Goal: Information Seeking & Learning: Learn about a topic

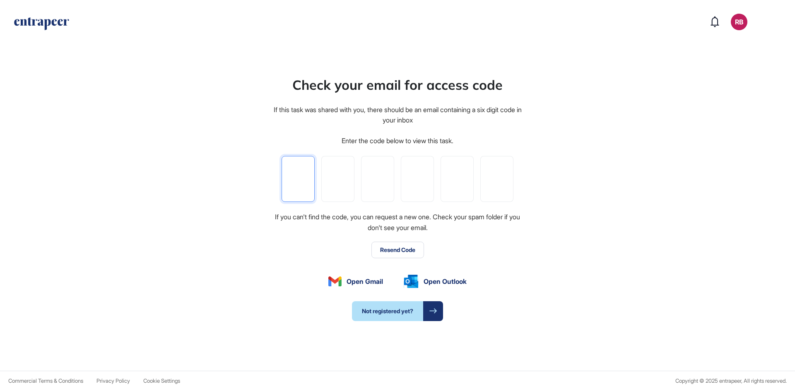
click at [301, 185] on input "tel" at bounding box center [298, 179] width 33 height 46
type input "*"
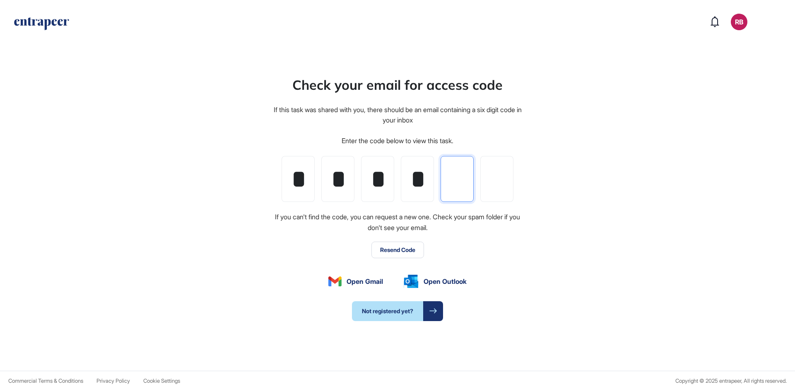
type input "*"
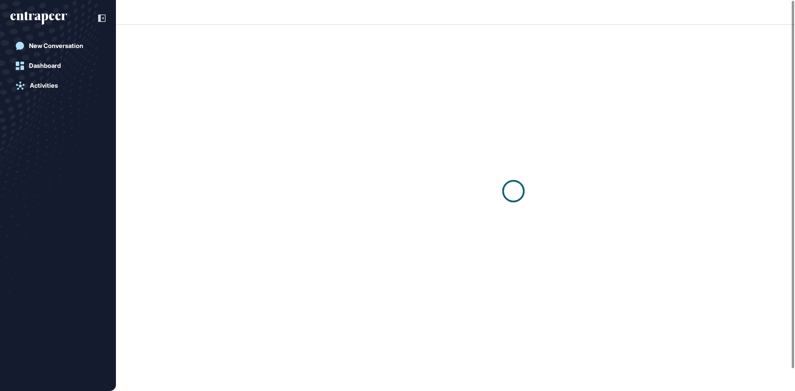
scroll to position [0, 0]
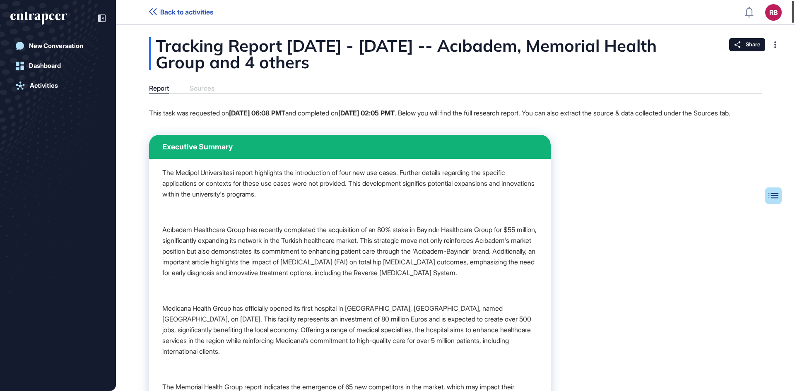
drag, startPoint x: 792, startPoint y: 130, endPoint x: 793, endPoint y: -4, distance: 133.7
click at [793, 0] on html "Back to activities RB Dashboard Profile My Content Request More Data New Conver…" at bounding box center [397, 195] width 795 height 391
click at [269, 264] on p "Acıbadem Healthcare Group has recently completed the acquisition of an 80% stak…" at bounding box center [349, 251] width 375 height 54
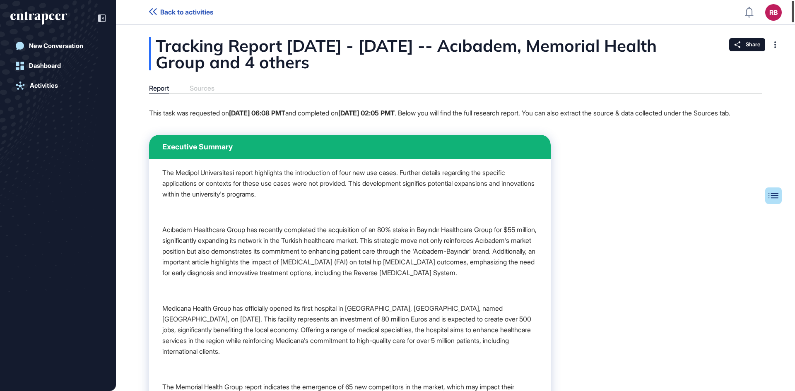
drag, startPoint x: 793, startPoint y: 304, endPoint x: 795, endPoint y: -8, distance: 312.2
click at [795, 0] on html "Back to activities RB Dashboard Profile My Content Request More Data New Conver…" at bounding box center [397, 195] width 795 height 391
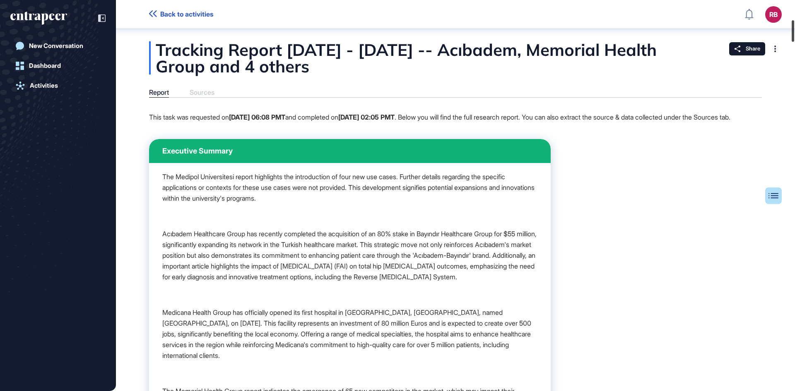
drag, startPoint x: 793, startPoint y: 29, endPoint x: 794, endPoint y: 35, distance: 5.9
click at [793, 31] on div at bounding box center [793, 31] width 2 height 22
click at [794, 32] on div at bounding box center [793, 31] width 2 height 22
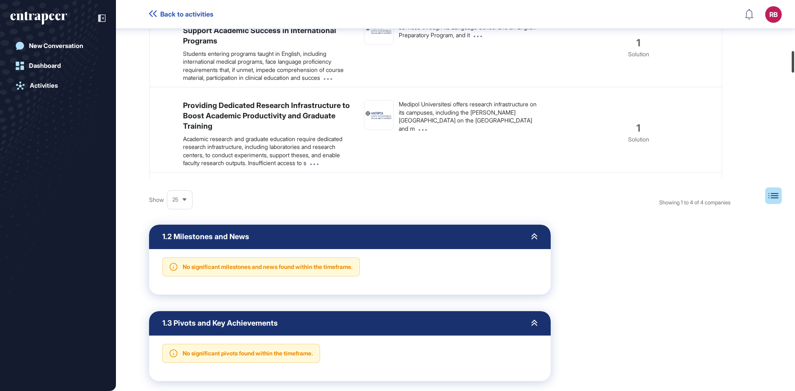
scroll to position [931, 0]
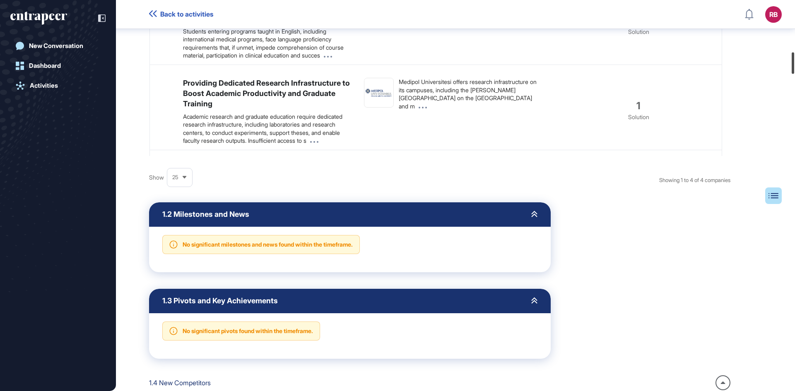
drag, startPoint x: 794, startPoint y: 35, endPoint x: 795, endPoint y: 62, distance: 26.5
click at [794, 62] on div at bounding box center [793, 63] width 2 height 22
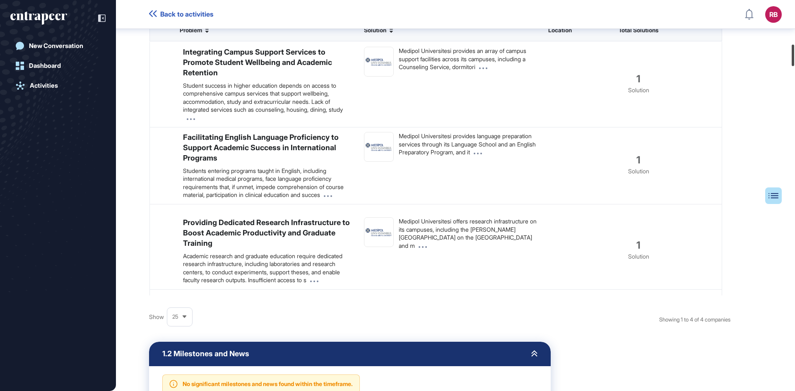
scroll to position [731, 0]
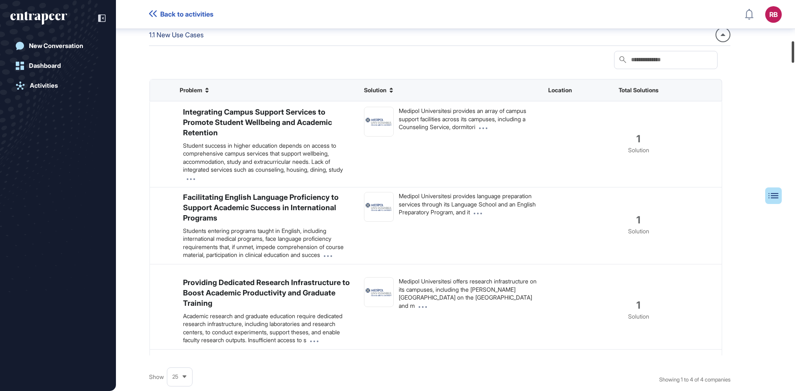
drag, startPoint x: 793, startPoint y: 116, endPoint x: 793, endPoint y: 53, distance: 63.8
click at [793, 53] on div at bounding box center [793, 52] width 2 height 22
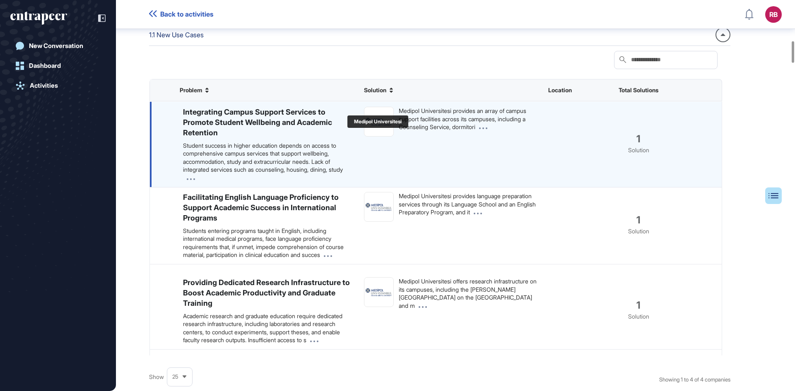
click at [380, 127] on img at bounding box center [378, 121] width 29 height 11
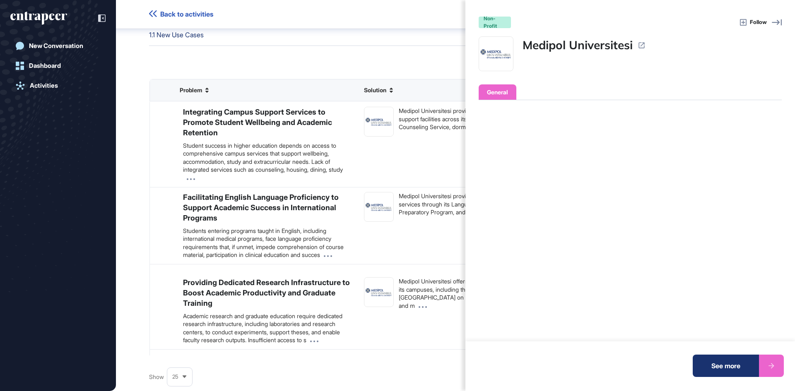
click at [725, 370] on div "See more" at bounding box center [726, 366] width 66 height 22
click at [46, 84] on div "non-profit Follow Medipol Universitesi General Operating Status Headquarters Fo…" at bounding box center [397, 195] width 795 height 391
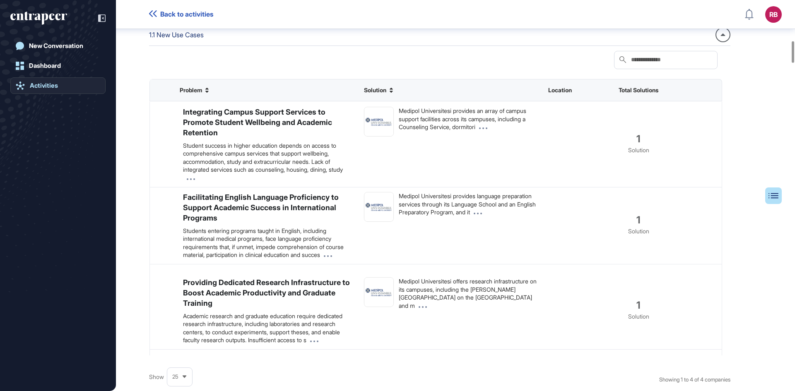
click at [41, 88] on div "Activities" at bounding box center [44, 85] width 28 height 7
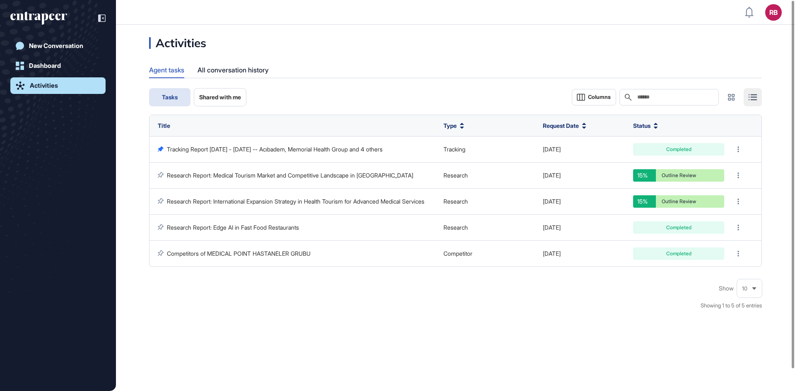
click at [232, 92] on button "Shared with me" at bounding box center [220, 97] width 53 height 18
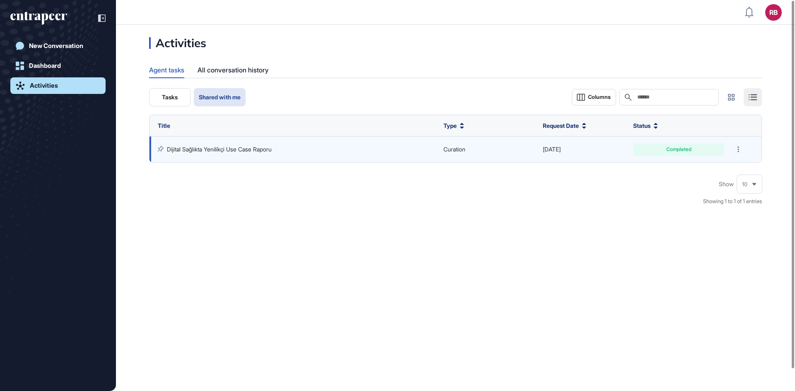
click at [222, 152] on link "Dijital Sağlıkta Yenilikçi Use Case Raporu" at bounding box center [219, 149] width 105 height 7
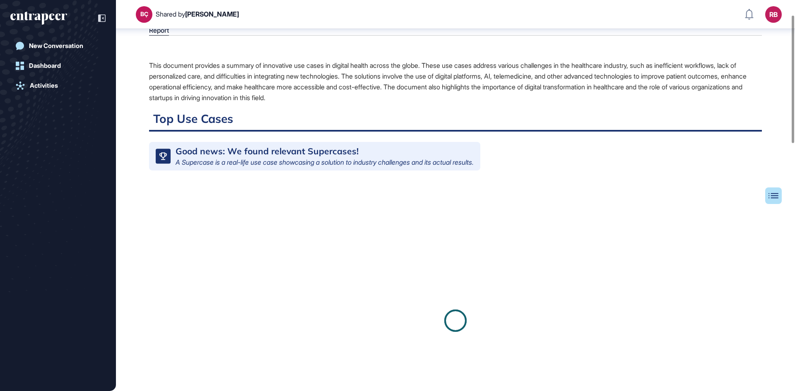
scroll to position [83, 0]
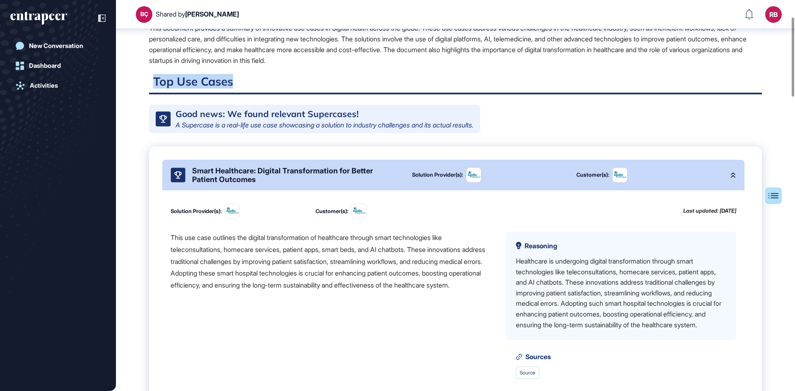
drag, startPoint x: 241, startPoint y: 79, endPoint x: 155, endPoint y: 88, distance: 87.0
click at [155, 88] on h2 "Top Use Cases" at bounding box center [455, 84] width 613 height 20
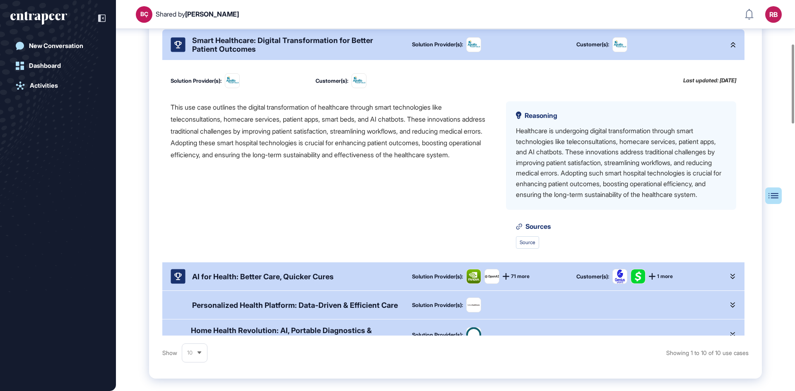
scroll to position [215, 0]
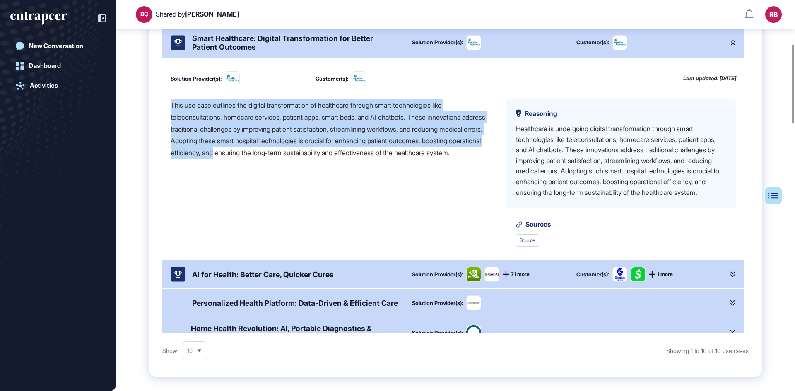
drag, startPoint x: 168, startPoint y: 115, endPoint x: 291, endPoint y: 161, distance: 131.3
click at [282, 158] on div "Solution Provider(s): Customer(s): Last updated: [DATE] This use case outlines …" at bounding box center [453, 159] width 582 height 202
click at [260, 103] on div "Solution Provider(s): Customer(s): Last updated: [DATE] This use case outlines …" at bounding box center [453, 159] width 582 height 202
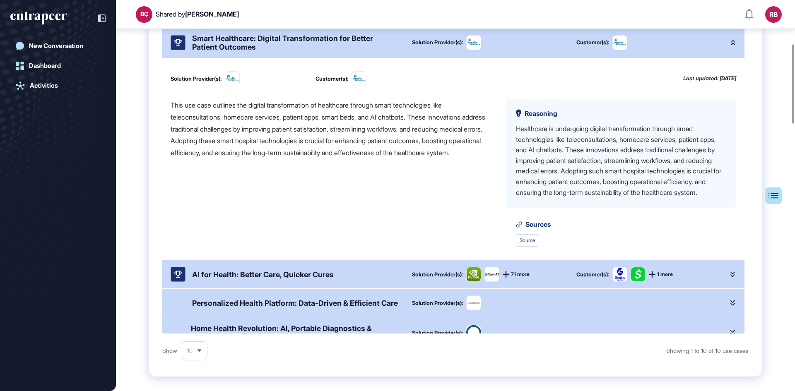
click at [243, 155] on div "This use case outlines the digital transformation of healthcare through smart t…" at bounding box center [332, 129] width 322 height 60
click at [236, 81] on img at bounding box center [232, 79] width 14 height 14
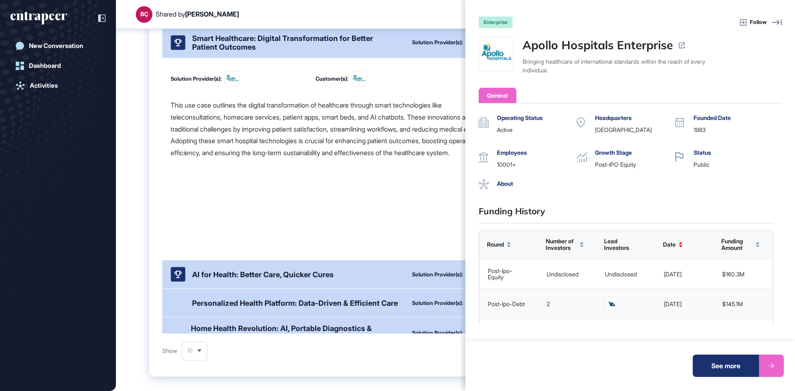
click at [685, 46] on icon at bounding box center [682, 45] width 8 height 8
click at [761, 22] on span "Follow" at bounding box center [758, 22] width 17 height 8
click at [754, 21] on span "Following" at bounding box center [754, 22] width 25 height 8
click at [735, 22] on div "Follow" at bounding box center [647, 22] width 269 height 10
click at [775, 23] on icon at bounding box center [777, 22] width 10 height 6
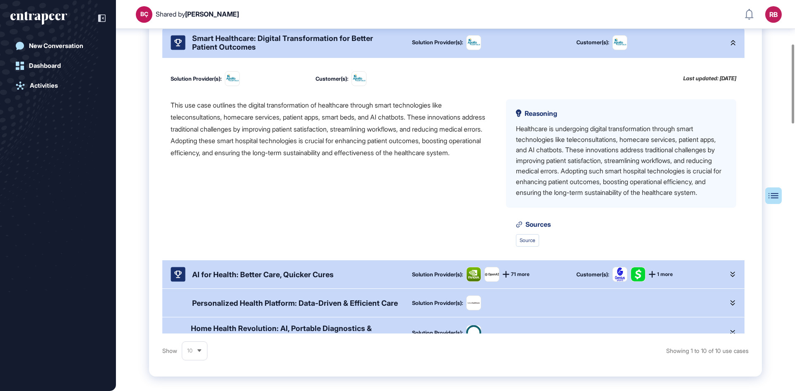
click at [356, 159] on div "This use case outlines the digital transformation of healthcare through smart t…" at bounding box center [332, 129] width 322 height 60
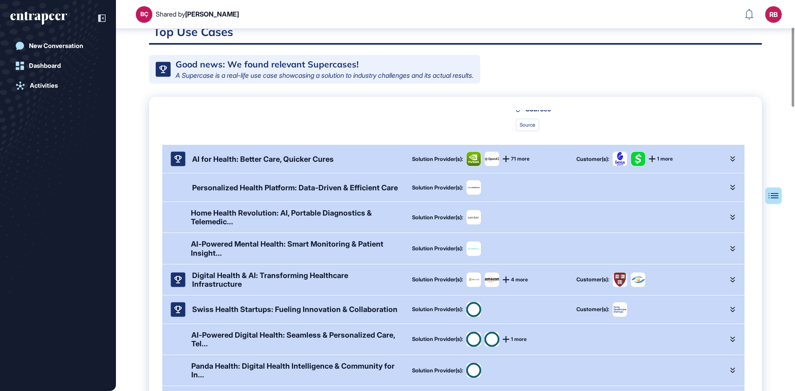
scroll to position [214, 0]
click at [322, 158] on div "AI for Health: Better Care, Quicker Cures" at bounding box center [263, 159] width 142 height 9
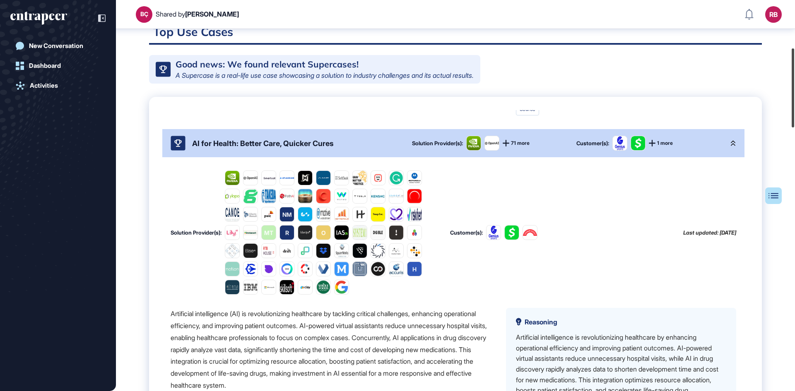
scroll to position [237, 0]
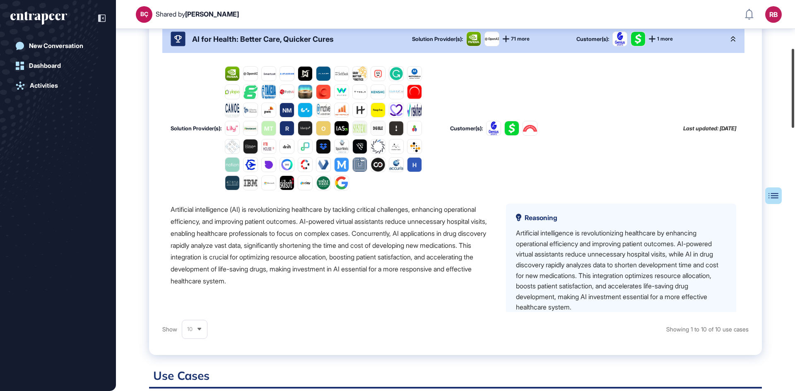
drag, startPoint x: 792, startPoint y: 96, endPoint x: 795, endPoint y: 118, distance: 21.2
click at [794, 118] on div at bounding box center [793, 88] width 2 height 79
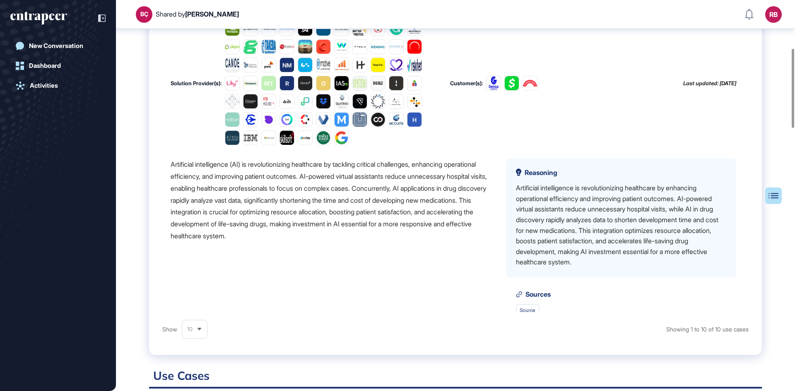
scroll to position [173, 0]
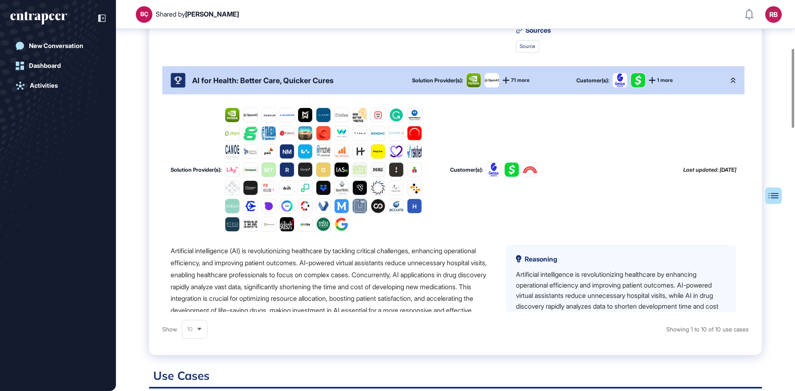
click at [334, 302] on div "Artificial intelligence (AI) is revolutionizing healthcare by tackling critical…" at bounding box center [332, 287] width 322 height 84
click at [243, 289] on div "Artificial intelligence (AI) is revolutionizing healthcare by tackling critical…" at bounding box center [332, 287] width 322 height 84
click at [422, 308] on div "Artificial intelligence (AI) is revolutionizing healthcare by tackling critical…" at bounding box center [332, 287] width 322 height 84
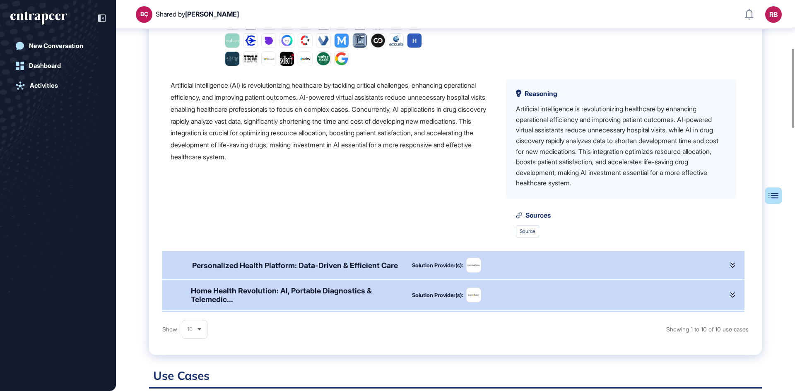
scroll to position [430, 0]
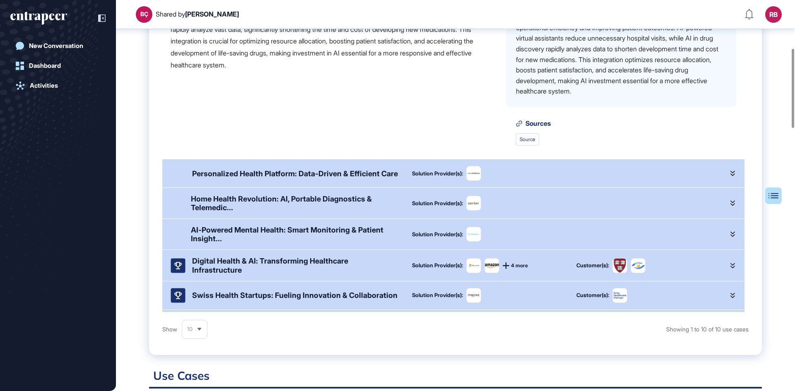
click at [290, 178] on div "Personalized Health Platform: Data-Driven & Efficient Care" at bounding box center [295, 173] width 206 height 9
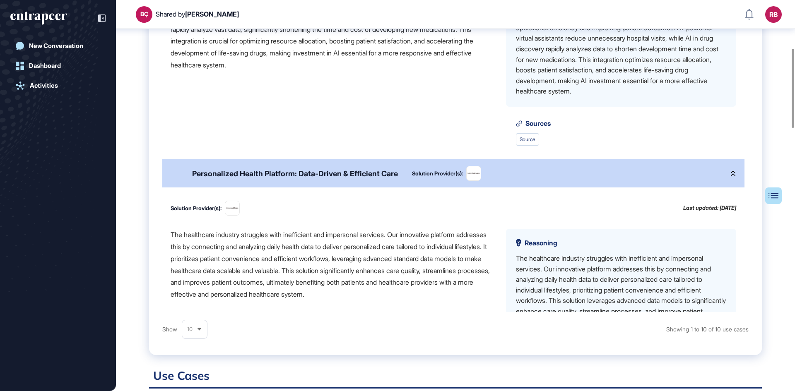
click at [321, 291] on div "The healthcare industry struggles with inefficient and impersonal services. Our…" at bounding box center [332, 265] width 322 height 72
click at [238, 215] on figure at bounding box center [232, 208] width 14 height 14
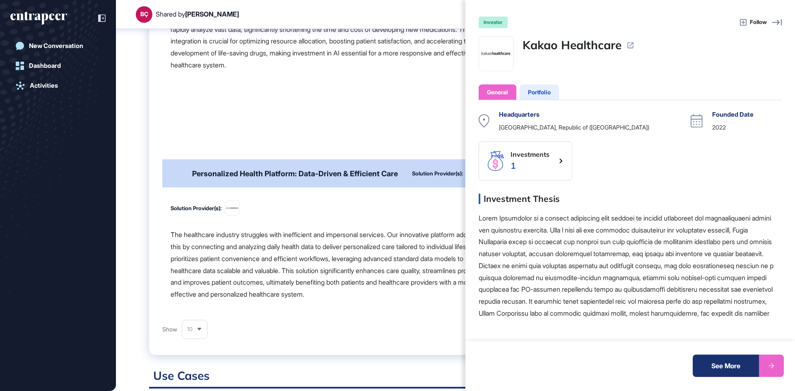
click at [631, 45] on icon at bounding box center [630, 45] width 8 height 8
click at [766, 22] on span "Follow" at bounding box center [758, 22] width 17 height 8
click at [760, 21] on span "Following" at bounding box center [754, 22] width 25 height 8
click at [776, 20] on icon at bounding box center [777, 22] width 10 height 10
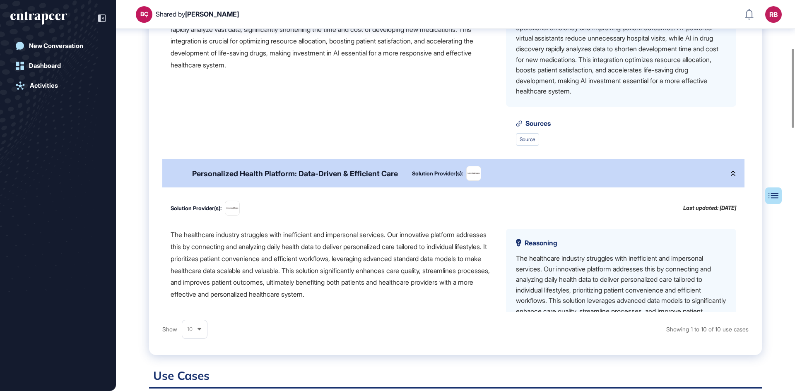
click at [297, 274] on div "The healthcare industry struggles with inefficient and impersonal services. Our…" at bounding box center [332, 265] width 322 height 72
click at [234, 283] on div "The healthcare industry struggles with inefficient and impersonal services. Our…" at bounding box center [332, 265] width 322 height 72
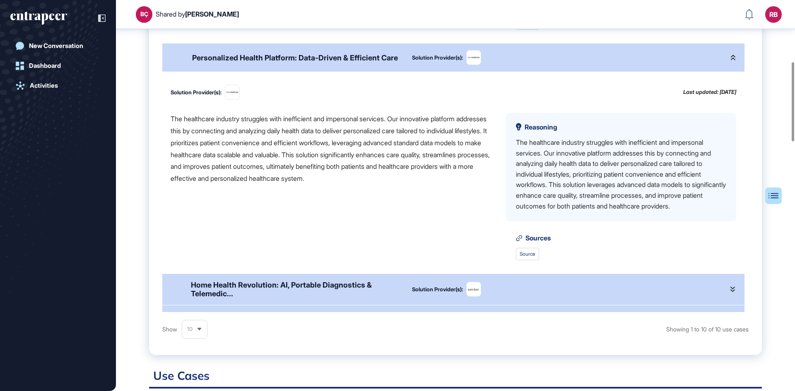
scroll to position [303, 0]
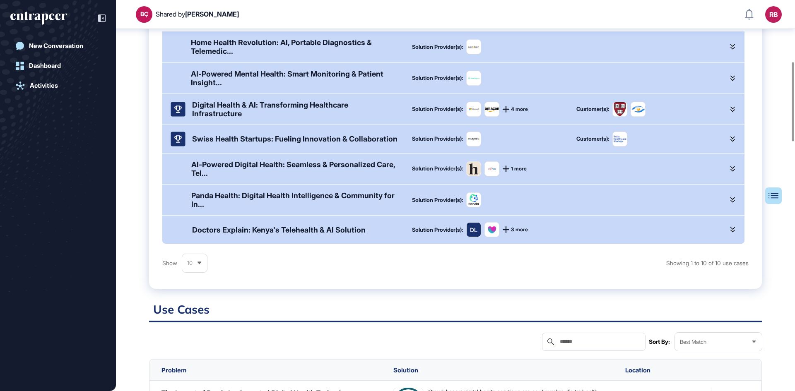
click at [244, 52] on div "Home Health Revolution: AI, Portable Diagnostics & Telemedic..." at bounding box center [295, 46] width 208 height 17
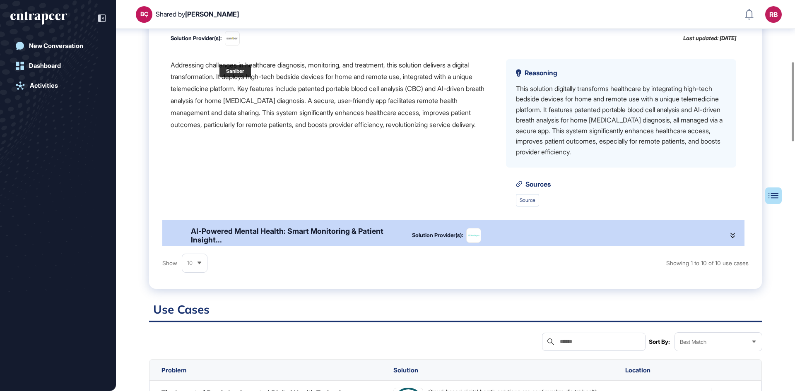
click at [237, 41] on img at bounding box center [232, 38] width 14 height 5
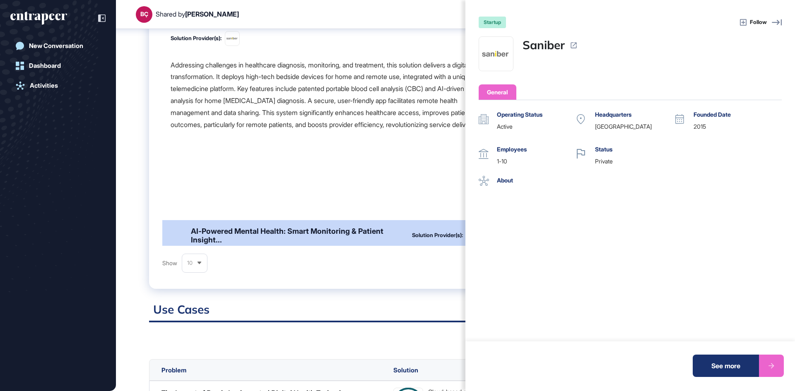
click at [573, 48] on icon at bounding box center [574, 46] width 6 height 6
click at [296, 91] on div "startup Follow Saniber General Operating Status active Headquarters [GEOGRAPHIC…" at bounding box center [397, 195] width 795 height 391
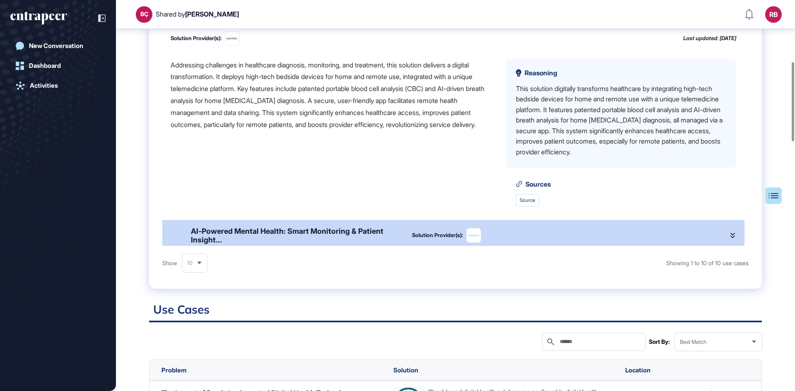
scroll to position [969, 0]
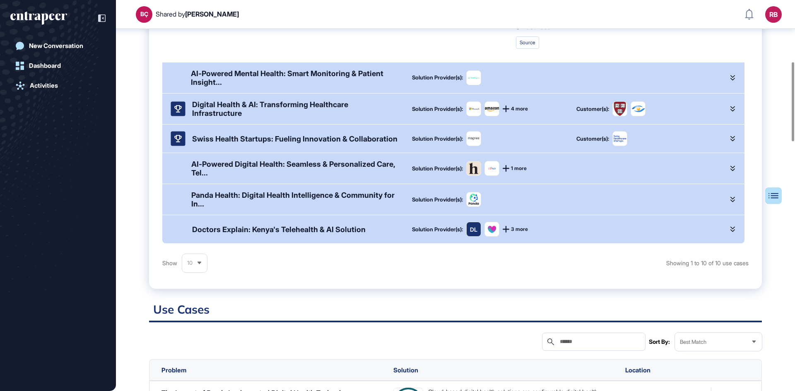
click at [269, 84] on div "AI-Powered Mental Health: Smart Monitoring & Patient Insight..." at bounding box center [295, 77] width 208 height 17
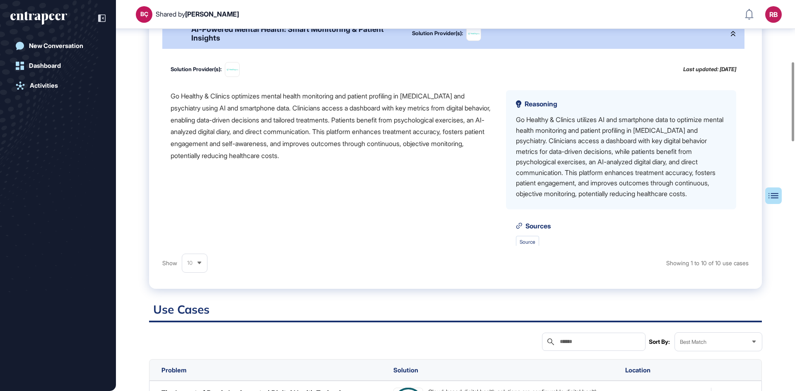
scroll to position [928, 0]
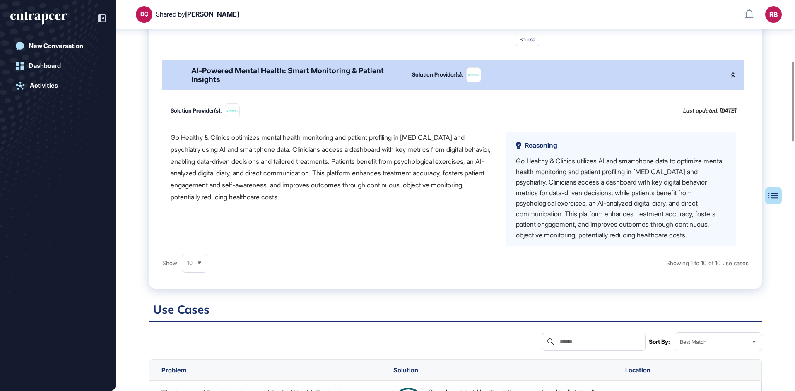
click at [289, 203] on div "Go Healthy & Clinics optimizes mental health monitoring and patient profiling i…" at bounding box center [332, 168] width 322 height 72
click at [794, 62] on div at bounding box center [793, 101] width 2 height 79
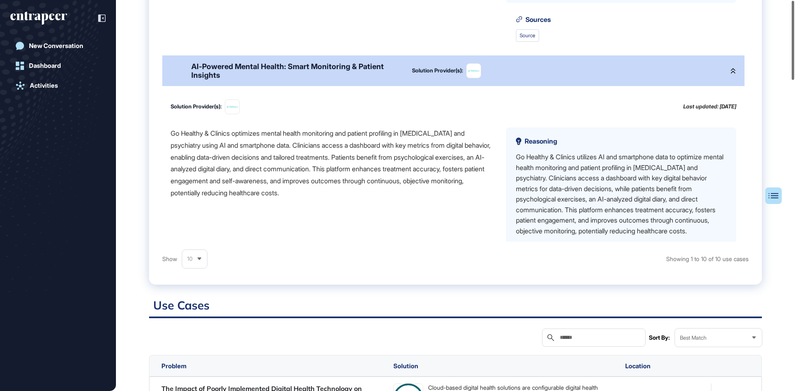
scroll to position [0, 0]
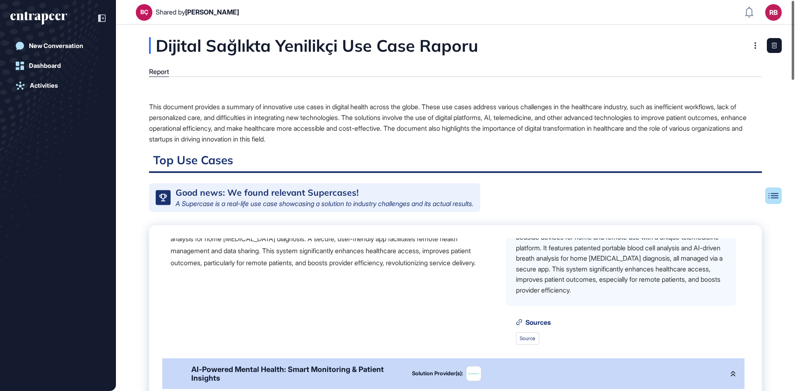
click at [792, 45] on div at bounding box center [793, 40] width 2 height 79
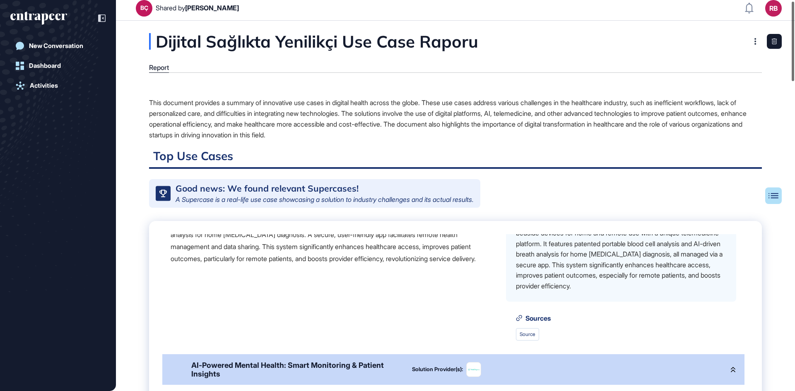
click at [792, 45] on div at bounding box center [793, 41] width 2 height 79
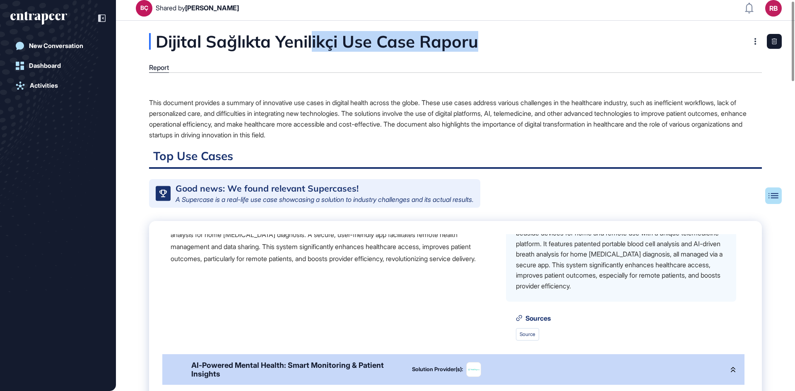
drag, startPoint x: 315, startPoint y: 39, endPoint x: 517, endPoint y: 43, distance: 202.1
click at [517, 43] on div "Dijital Sağlıkta Yenilikçi Use Case Raporu" at bounding box center [355, 41] width 412 height 17
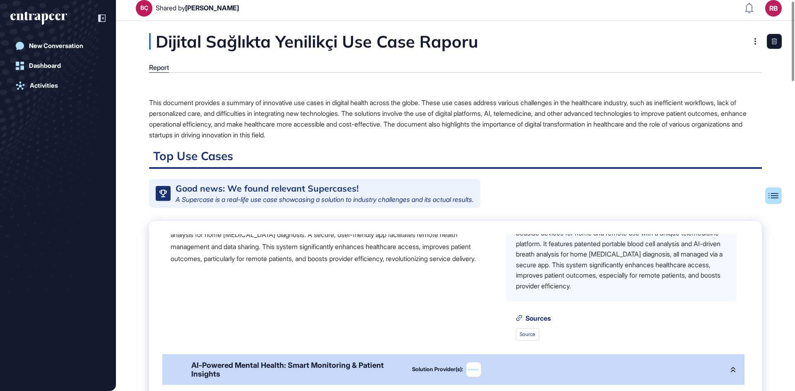
click at [328, 109] on div "This document provides a summary of innovative use cases in digital health acro…" at bounding box center [455, 118] width 613 height 43
click at [188, 117] on div "This document provides a summary of innovative use cases in digital health acro…" at bounding box center [455, 118] width 613 height 43
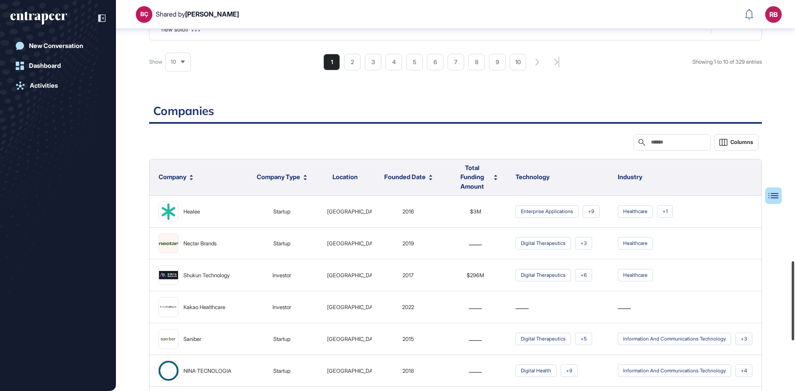
scroll to position [1286, 0]
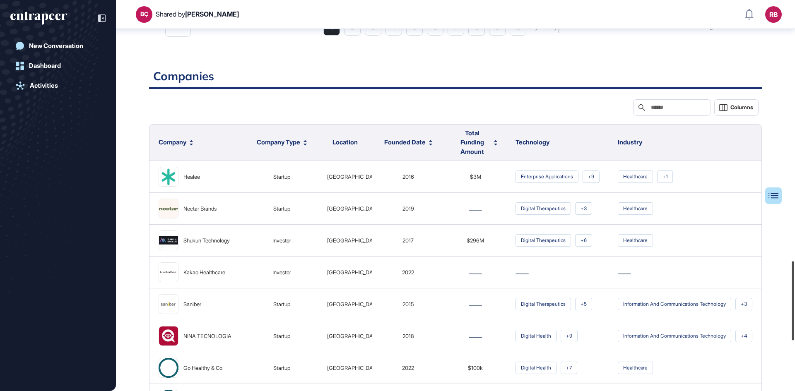
click at [794, 320] on div at bounding box center [793, 301] width 2 height 79
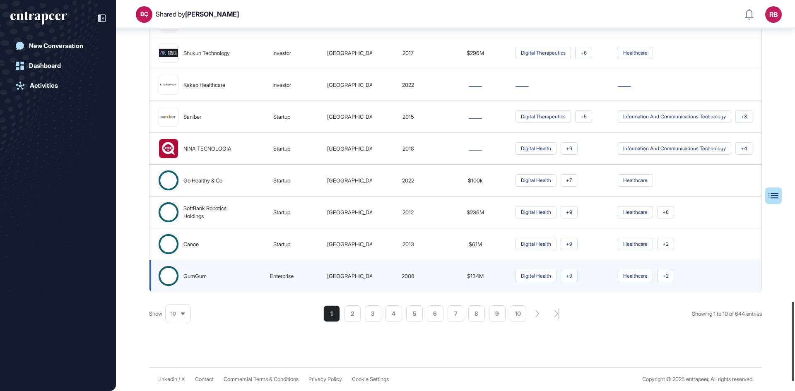
drag, startPoint x: 795, startPoint y: 304, endPoint x: 707, endPoint y: 326, distance: 90.1
click at [794, 315] on div at bounding box center [793, 341] width 2 height 79
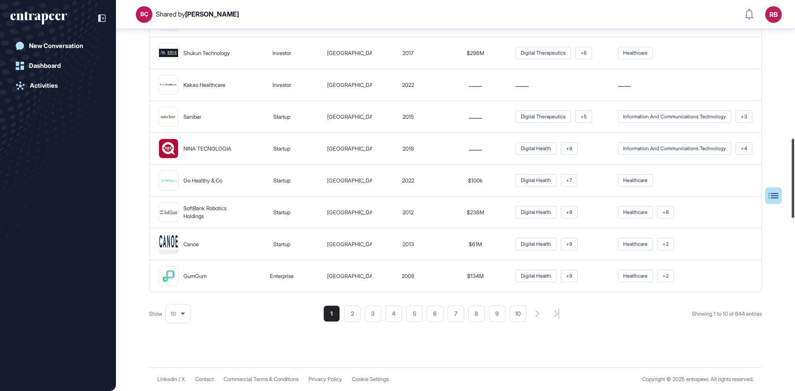
scroll to position [681, 0]
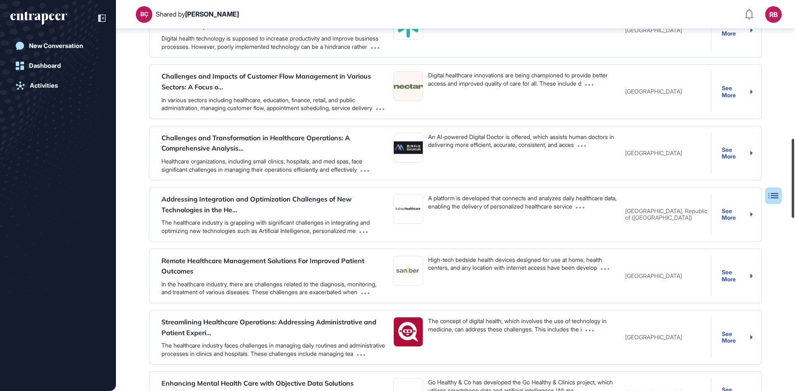
drag, startPoint x: 791, startPoint y: 312, endPoint x: 795, endPoint y: 90, distance: 221.9
click at [794, 139] on div at bounding box center [793, 178] width 2 height 79
click at [794, 90] on div at bounding box center [793, 119] width 2 height 79
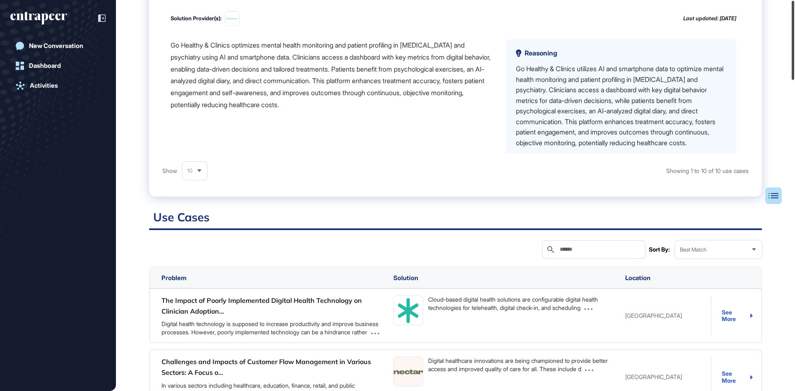
scroll to position [0, 0]
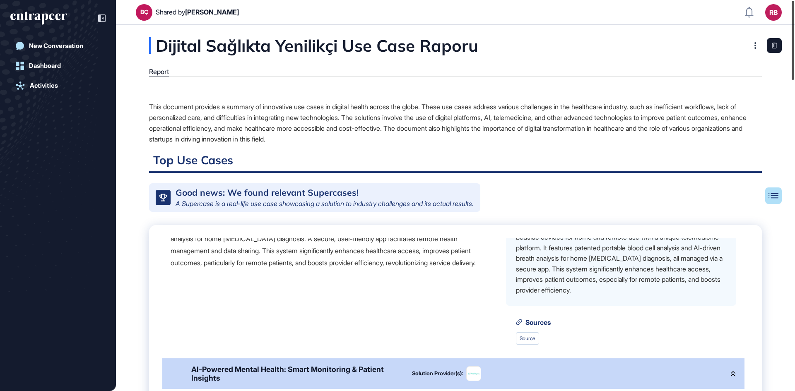
drag, startPoint x: 794, startPoint y: 94, endPoint x: 795, endPoint y: 14, distance: 80.3
click at [794, 14] on div at bounding box center [793, 40] width 2 height 79
click at [368, 128] on div "This document provides a summary of innovative use cases in digital health acro…" at bounding box center [455, 122] width 613 height 43
click at [51, 79] on link "Activities" at bounding box center [57, 85] width 95 height 17
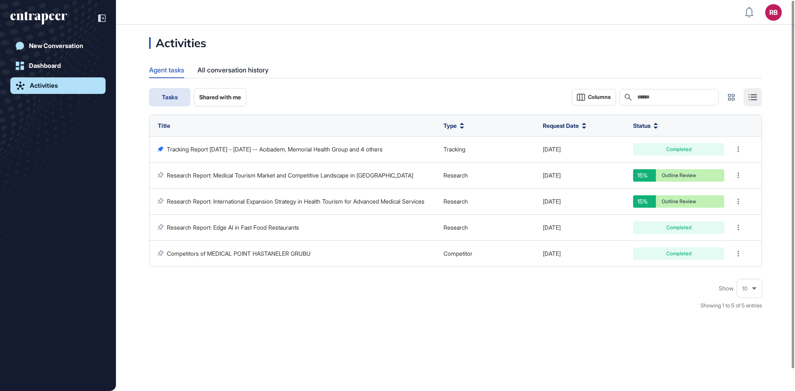
click at [215, 94] on span "Shared with me" at bounding box center [220, 97] width 42 height 7
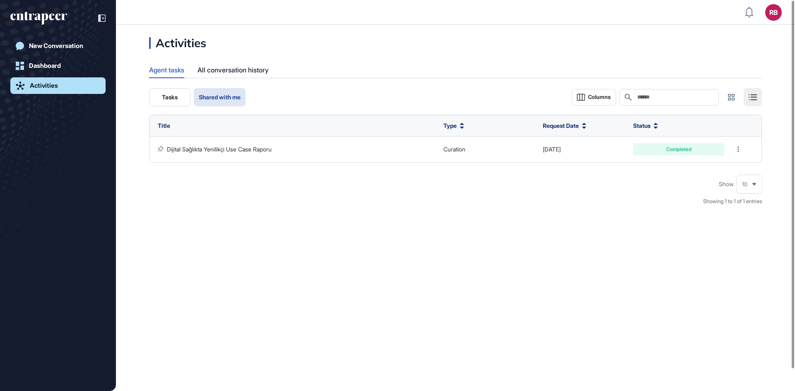
click at [176, 91] on button "Tasks" at bounding box center [169, 97] width 41 height 18
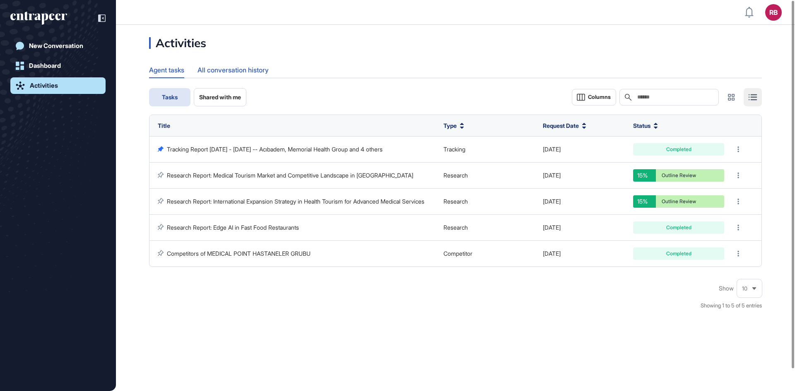
click at [228, 72] on div "All conversation history" at bounding box center [232, 70] width 71 height 16
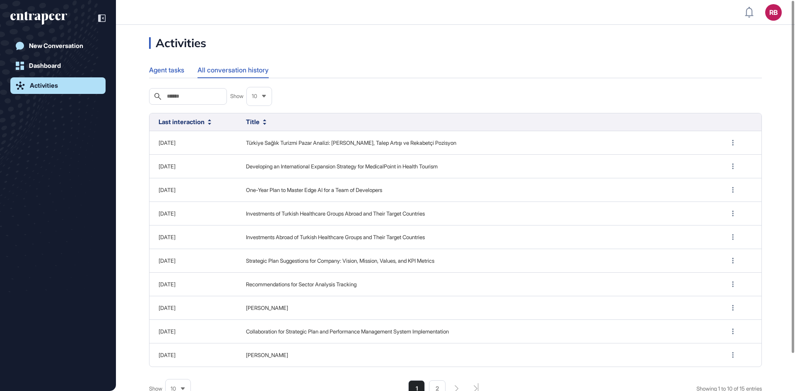
click at [173, 69] on div "Agent tasks" at bounding box center [166, 70] width 35 height 16
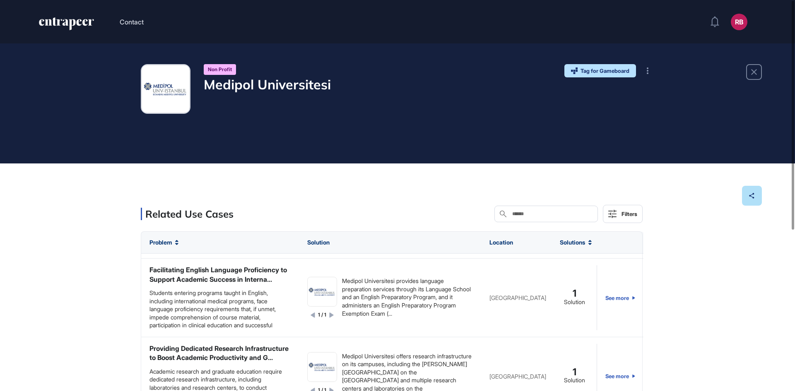
scroll to position [17, 0]
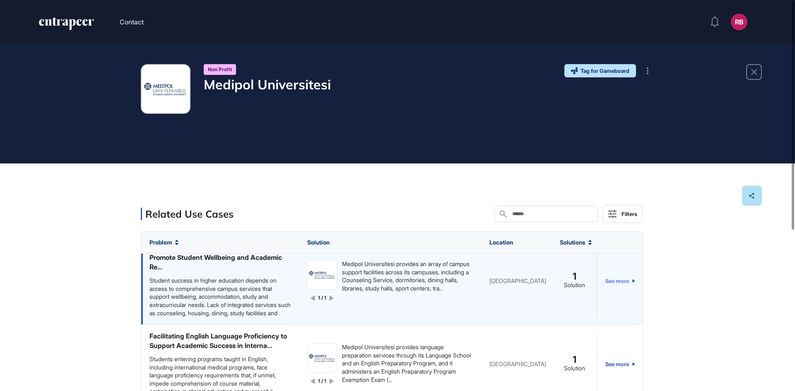
click at [621, 280] on link "See more" at bounding box center [620, 281] width 30 height 74
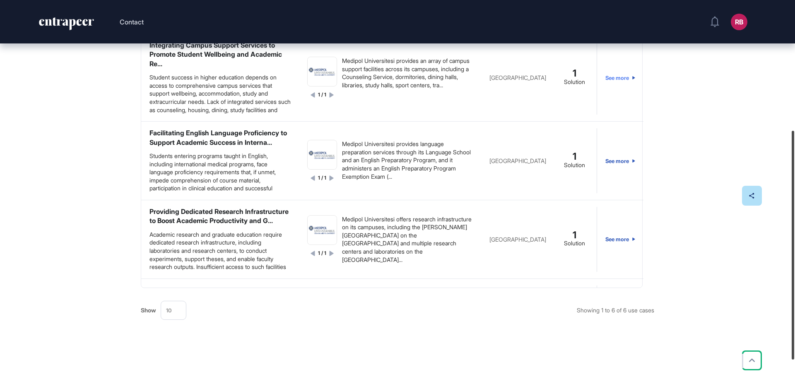
scroll to position [222, 0]
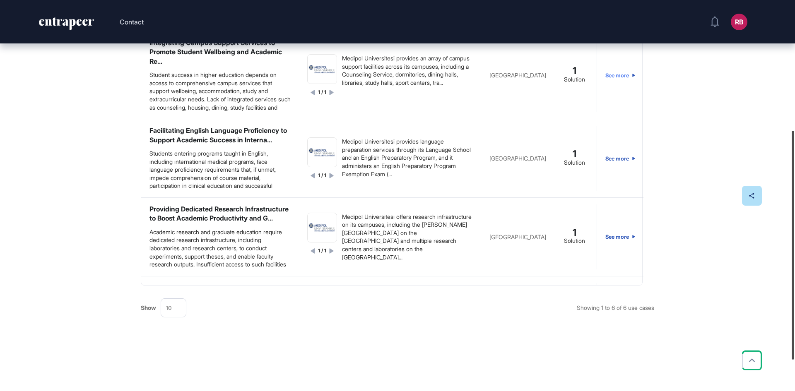
drag, startPoint x: 795, startPoint y: 181, endPoint x: 795, endPoint y: 311, distance: 130.0
click at [794, 311] on div at bounding box center [793, 245] width 2 height 229
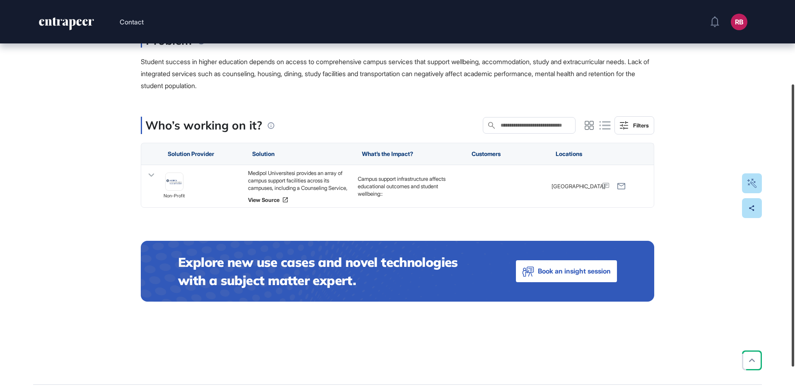
scroll to position [149, 0]
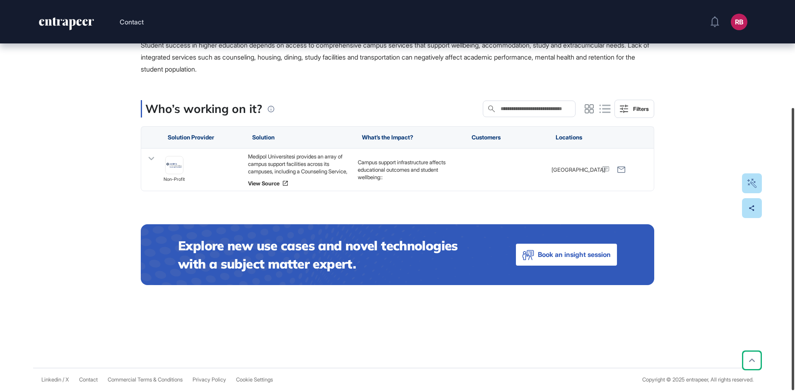
drag, startPoint x: 792, startPoint y: 269, endPoint x: 795, endPoint y: 395, distance: 125.9
click at [795, 391] on html "Contact RB Dashboard Profile My Content Request More Data Use Case Tag for Game…" at bounding box center [397, 195] width 795 height 391
click at [150, 157] on icon at bounding box center [151, 159] width 12 height 12
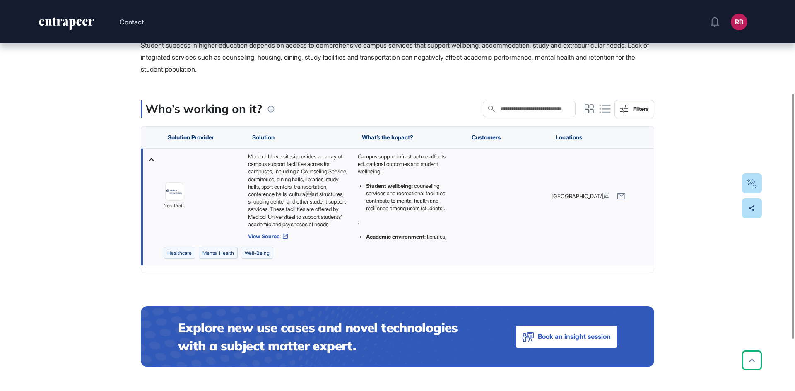
click at [266, 240] on link "View Source" at bounding box center [298, 236] width 101 height 7
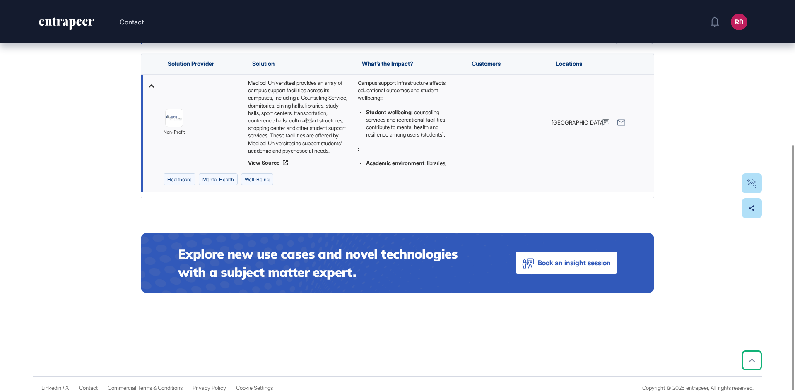
scroll to position [231, 0]
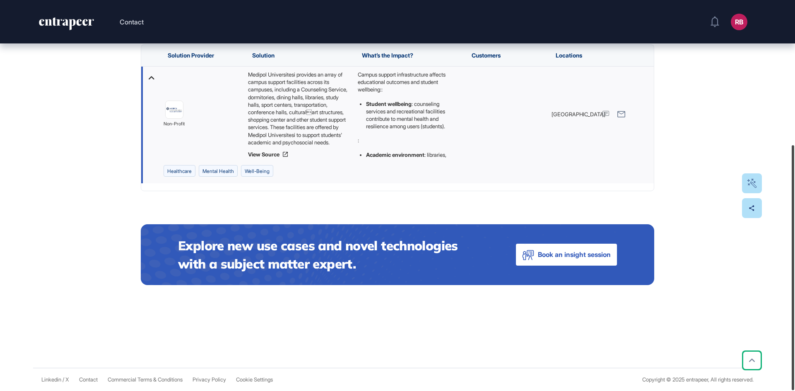
drag, startPoint x: 791, startPoint y: 174, endPoint x: 789, endPoint y: 258, distance: 84.5
click at [792, 258] on div at bounding box center [793, 267] width 2 height 245
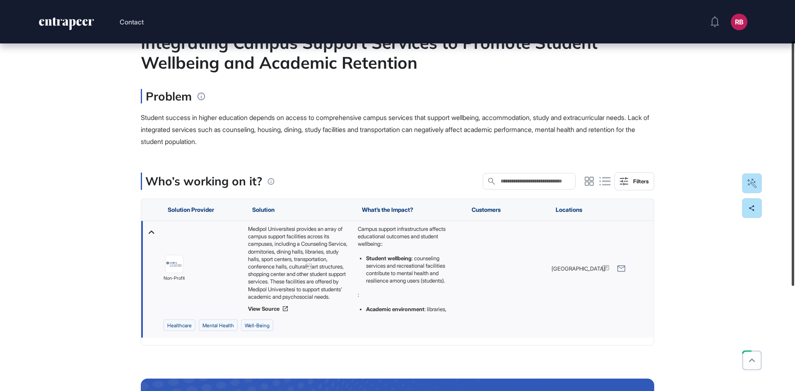
scroll to position [45, 0]
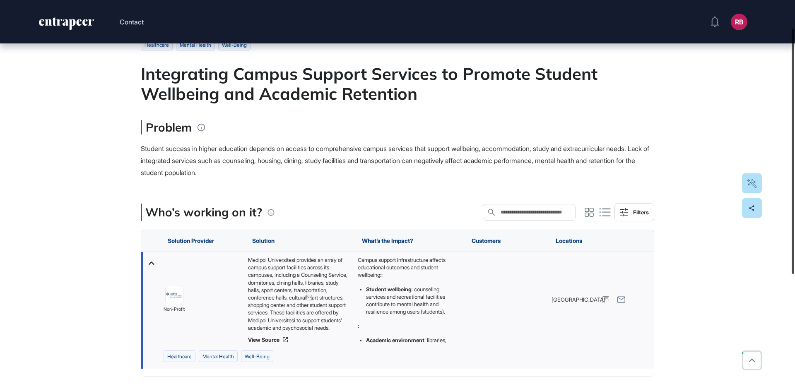
drag, startPoint x: 791, startPoint y: 178, endPoint x: 791, endPoint y: 61, distance: 116.3
click at [792, 61] on div at bounding box center [793, 151] width 2 height 245
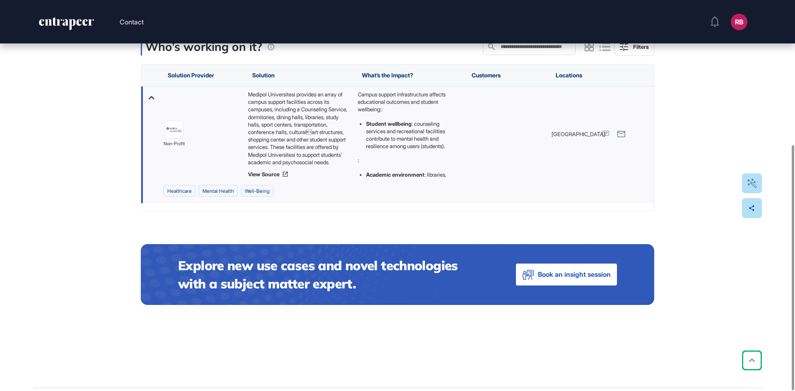
scroll to position [231, 0]
